Goal: Task Accomplishment & Management: Use online tool/utility

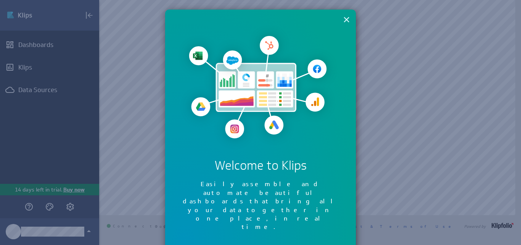
click at [346, 20] on button "×" at bounding box center [346, 19] width 7 height 15
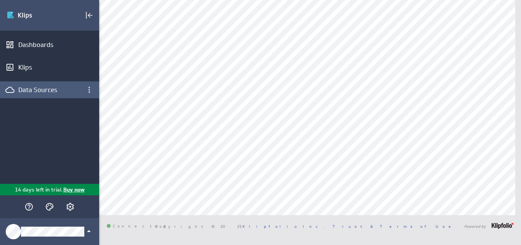
click at [48, 92] on div "Data Sources" at bounding box center [49, 89] width 63 height 8
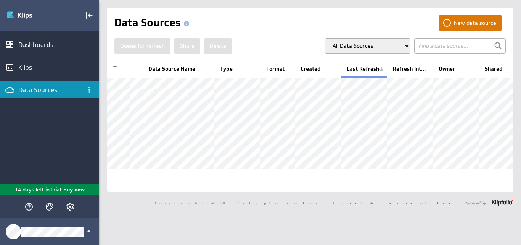
click at [460, 25] on button "New data source" at bounding box center [470, 22] width 63 height 15
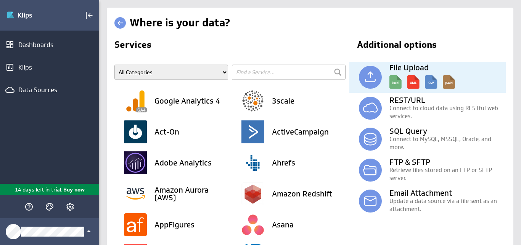
click at [370, 71] on img at bounding box center [370, 77] width 23 height 23
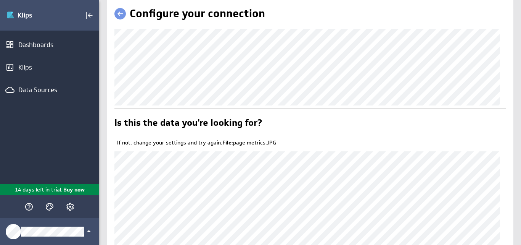
scroll to position [2, 0]
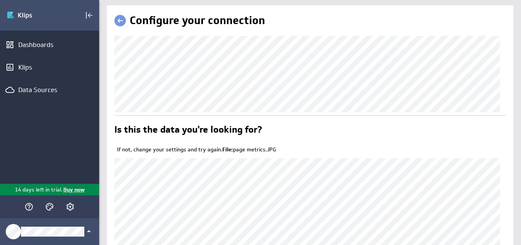
click at [118, 26] on link at bounding box center [119, 20] width 11 height 11
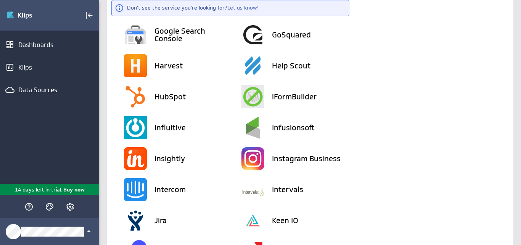
scroll to position [855, 0]
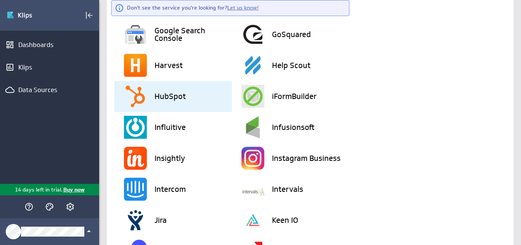
click at [130, 93] on img at bounding box center [135, 96] width 23 height 23
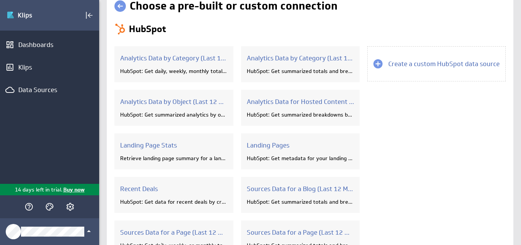
scroll to position [0, 0]
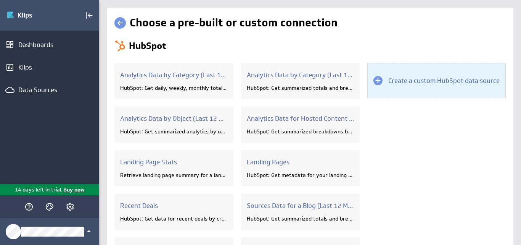
click at [412, 83] on h3 "Create a custom HubSpot data source" at bounding box center [443, 80] width 111 height 8
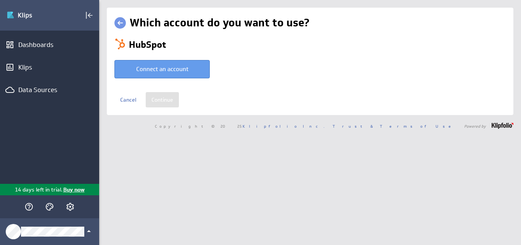
click at [165, 72] on button "Connect an account" at bounding box center [161, 69] width 95 height 18
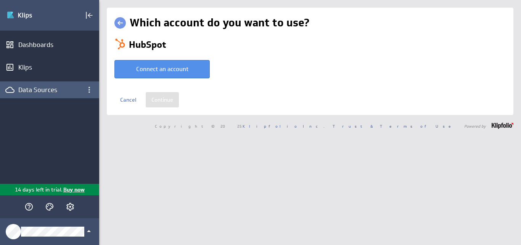
click at [39, 87] on div "Data Sources" at bounding box center [49, 89] width 63 height 8
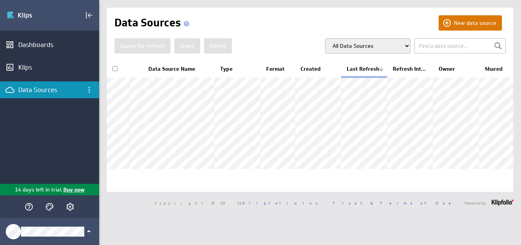
click at [451, 24] on button "New data source" at bounding box center [470, 22] width 63 height 15
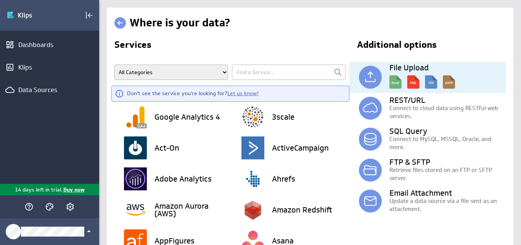
click at [459, 78] on p at bounding box center [445, 80] width 121 height 19
